Goal: Task Accomplishment & Management: Use online tool/utility

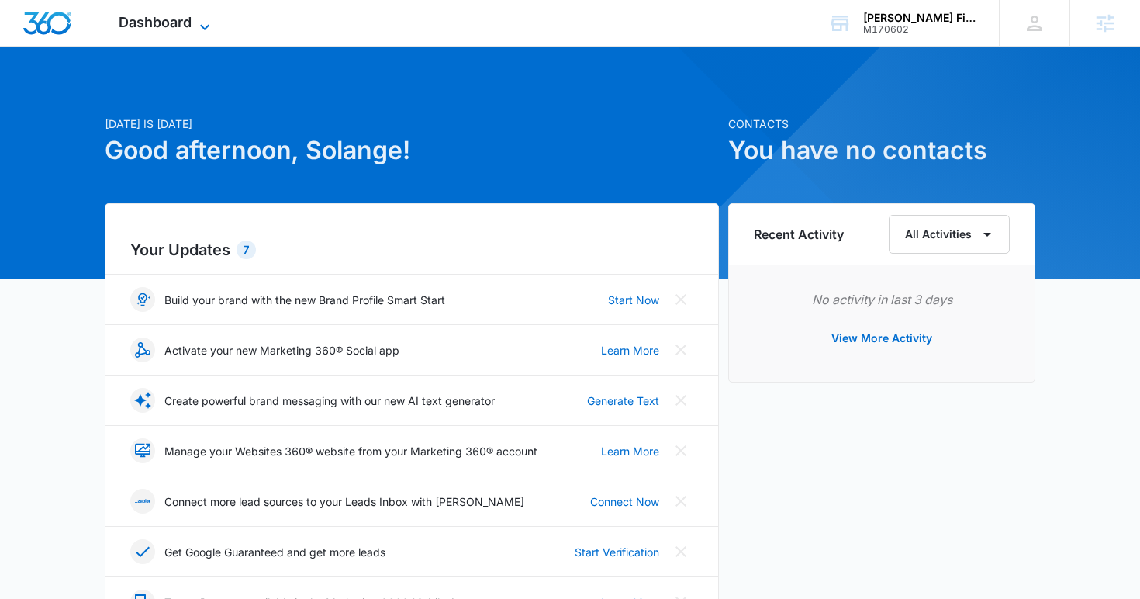
click at [166, 18] on span "Dashboard" at bounding box center [155, 22] width 73 height 16
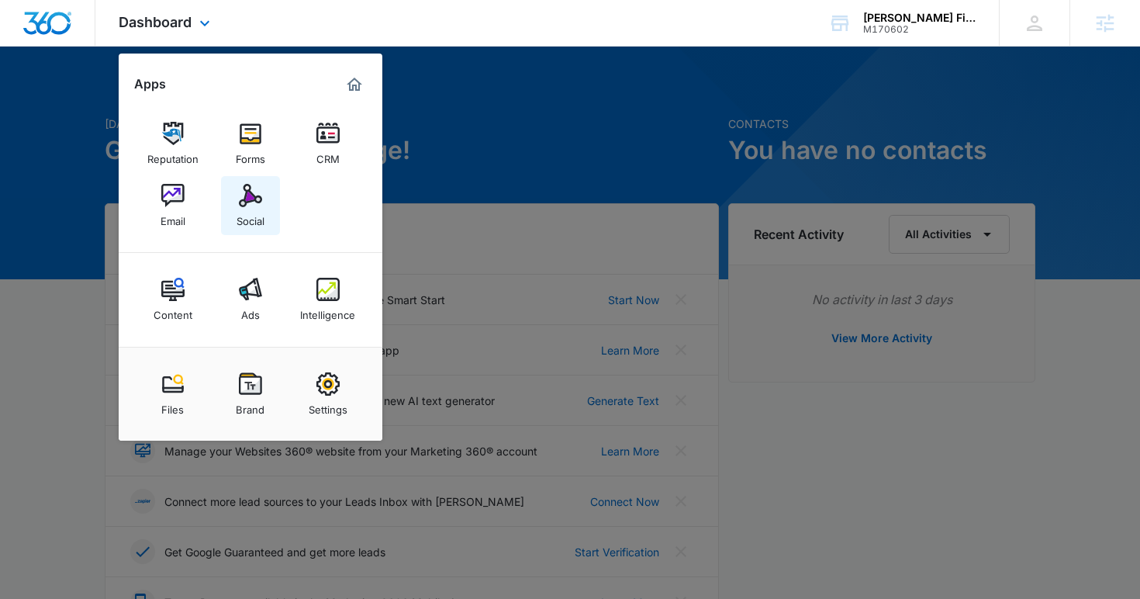
click at [262, 202] on link "Social" at bounding box center [250, 205] width 59 height 59
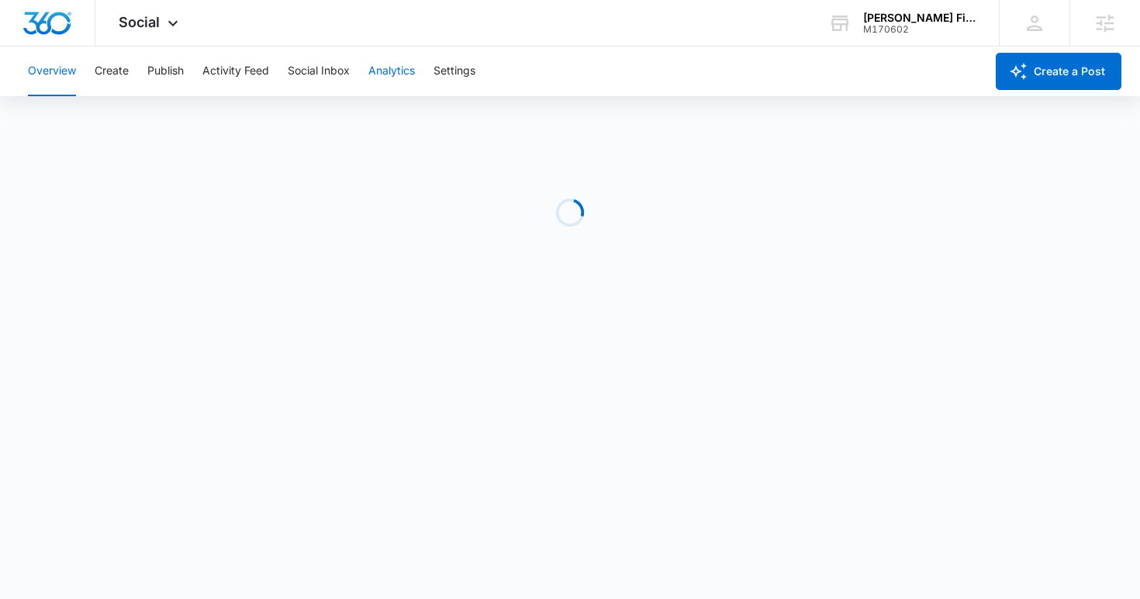
click at [403, 73] on button "Analytics" at bounding box center [391, 72] width 47 height 50
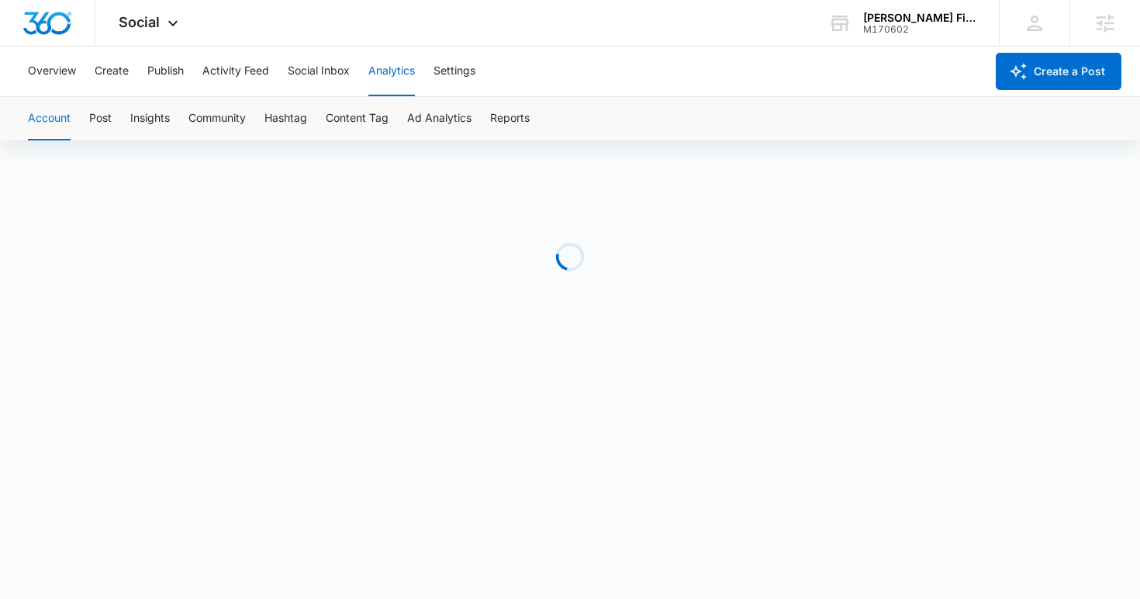
click at [491, 118] on div "Account Post Insights Community Hashtag Content Tag Ad Analytics Reports" at bounding box center [570, 118] width 1103 height 43
click at [510, 124] on button "Reports" at bounding box center [510, 118] width 40 height 43
click at [510, 123] on button "Reports" at bounding box center [510, 118] width 40 height 43
